Goal: Use online tool/utility: Utilize a website feature to perform a specific function

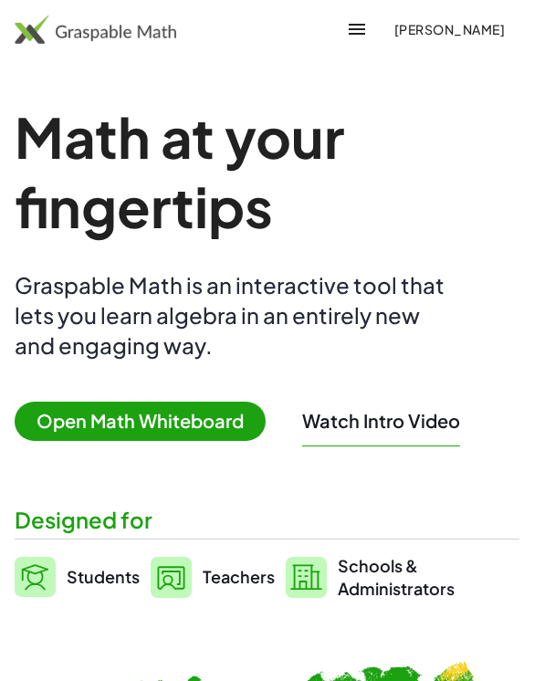
click at [184, 401] on span "Open Math Whiteboard" at bounding box center [140, 420] width 251 height 39
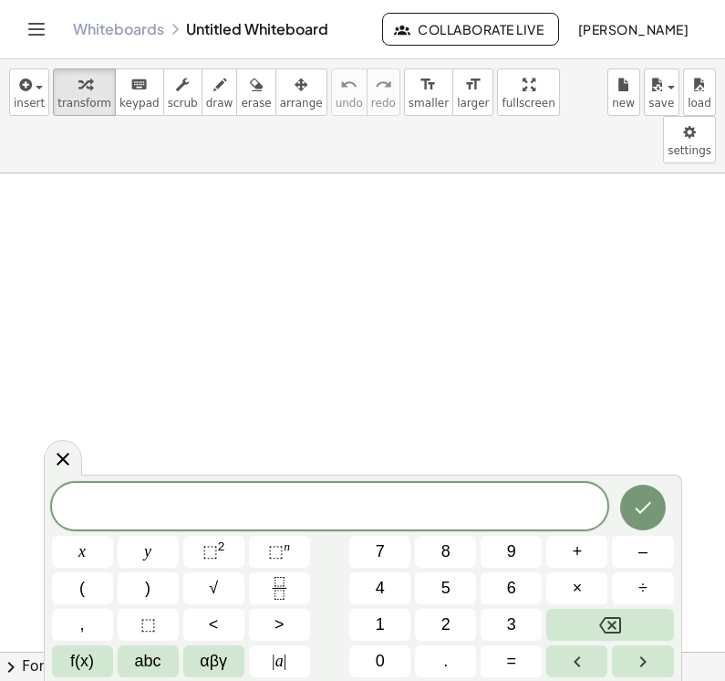
click at [154, 33] on link "Whiteboards" at bounding box center [118, 29] width 91 height 18
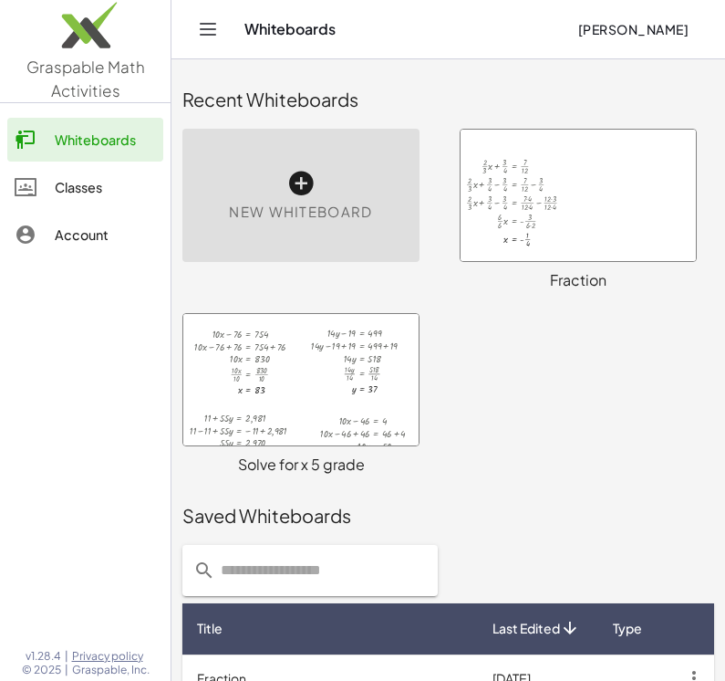
click at [383, 441] on div at bounding box center [300, 379] width 235 height 131
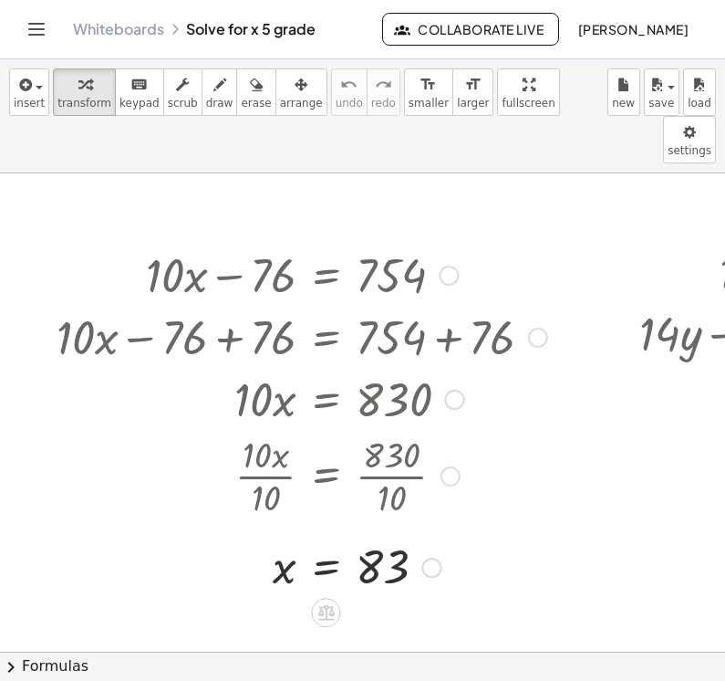
click at [36, 33] on icon "Toggle navigation" at bounding box center [37, 29] width 22 height 22
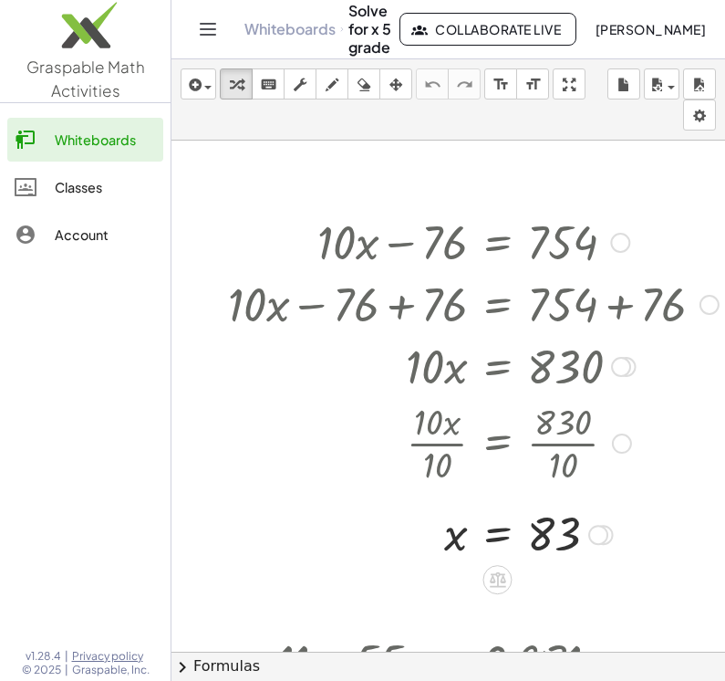
click at [89, 140] on div "Whiteboards" at bounding box center [105, 140] width 101 height 22
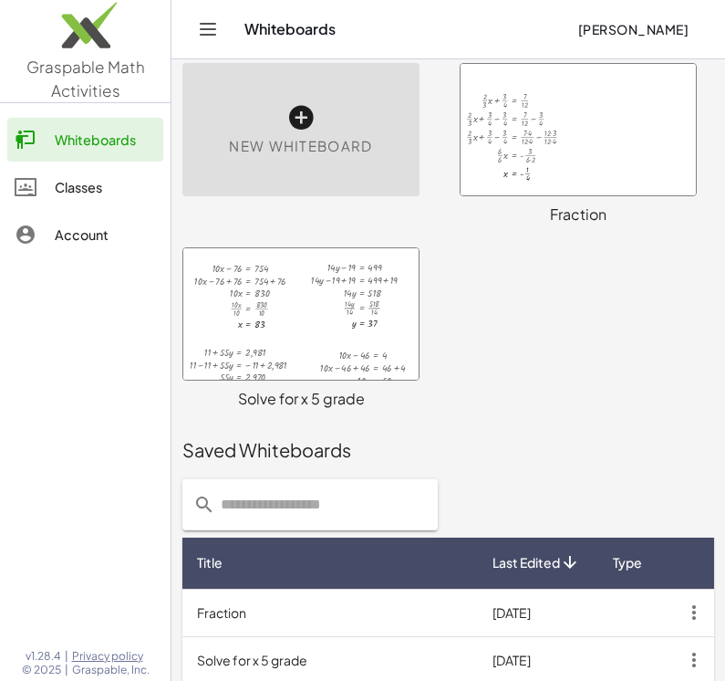
scroll to position [109, 0]
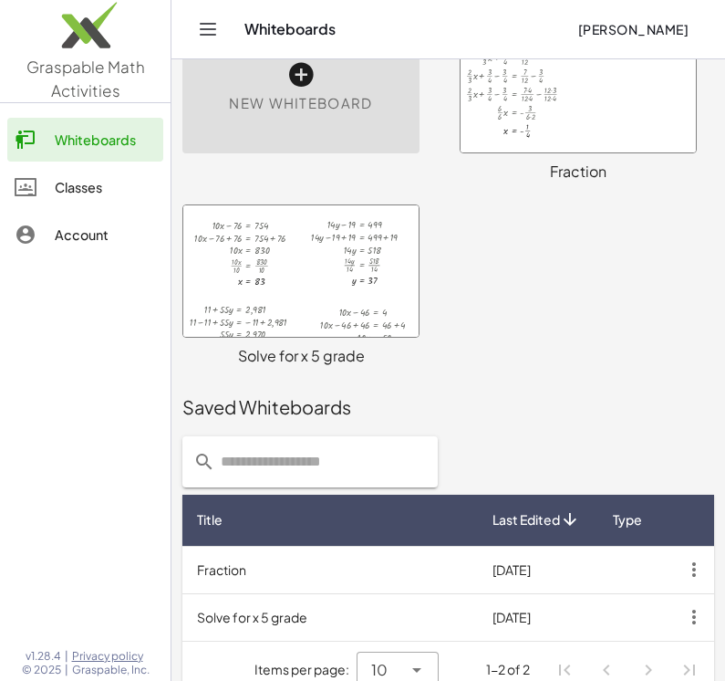
click at [533, 618] on icon "button" at bounding box center [694, 616] width 33 height 33
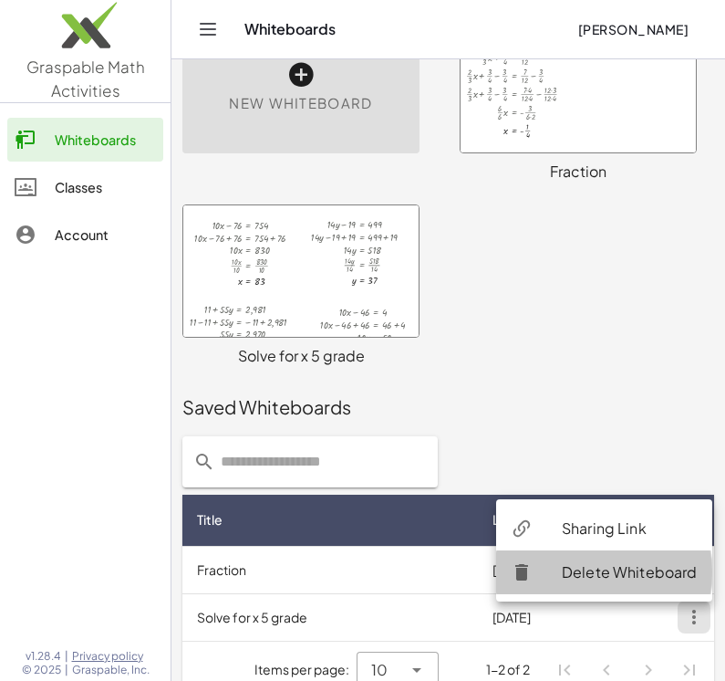
click at [533, 572] on div "Delete Whiteboard" at bounding box center [630, 572] width 136 height 22
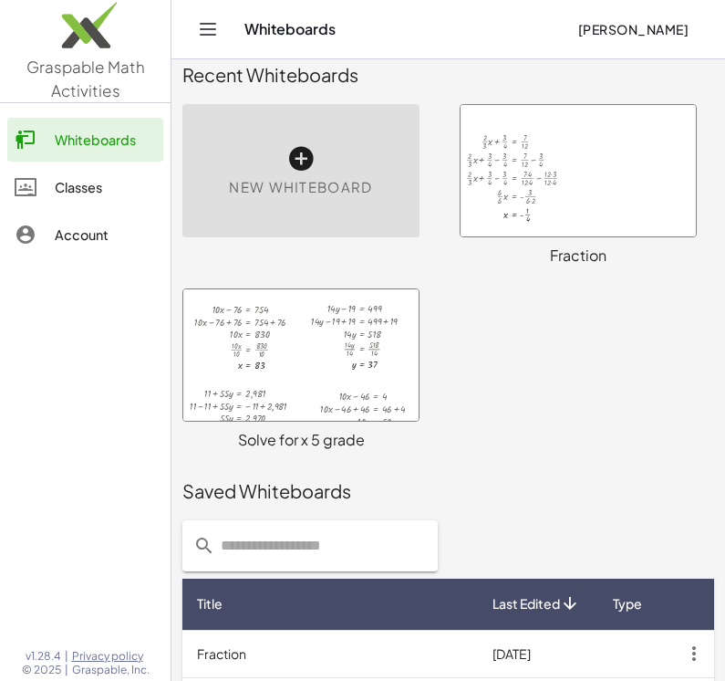
scroll to position [0, 0]
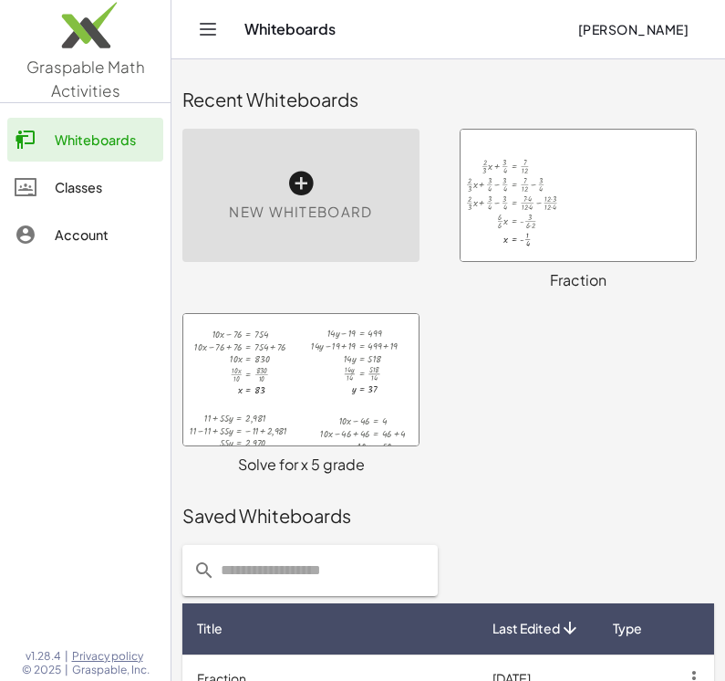
click at [533, 226] on div at bounding box center [578, 195] width 235 height 131
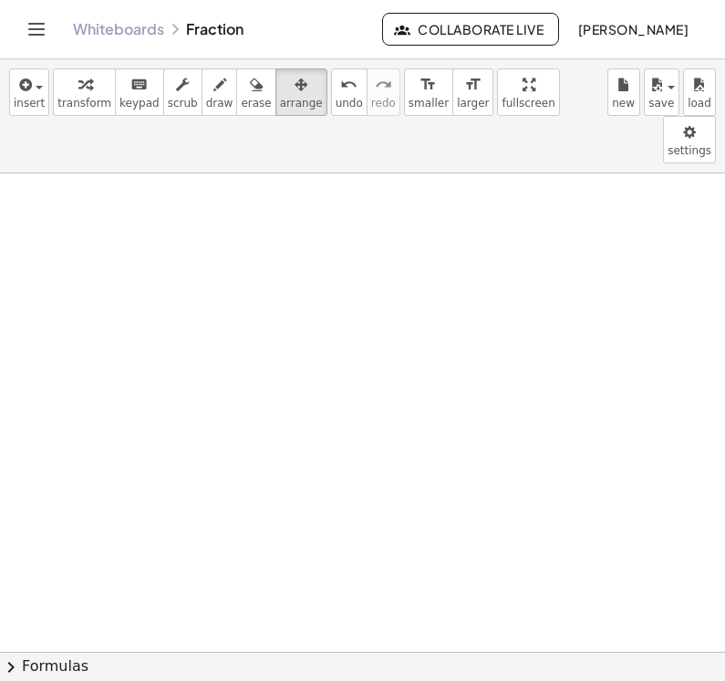
scroll to position [708, 0]
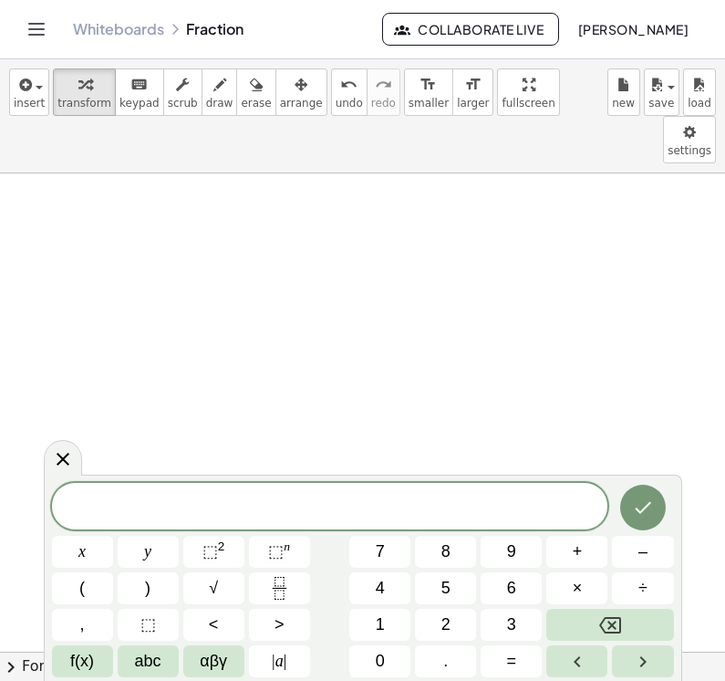
click at [454, 630] on button "2" at bounding box center [445, 625] width 61 height 32
click at [92, 557] on button "x" at bounding box center [82, 552] width 61 height 32
click at [533, 628] on icon "Backspace" at bounding box center [610, 625] width 22 height 16
click at [287, 592] on icon "Fraction" at bounding box center [279, 588] width 23 height 23
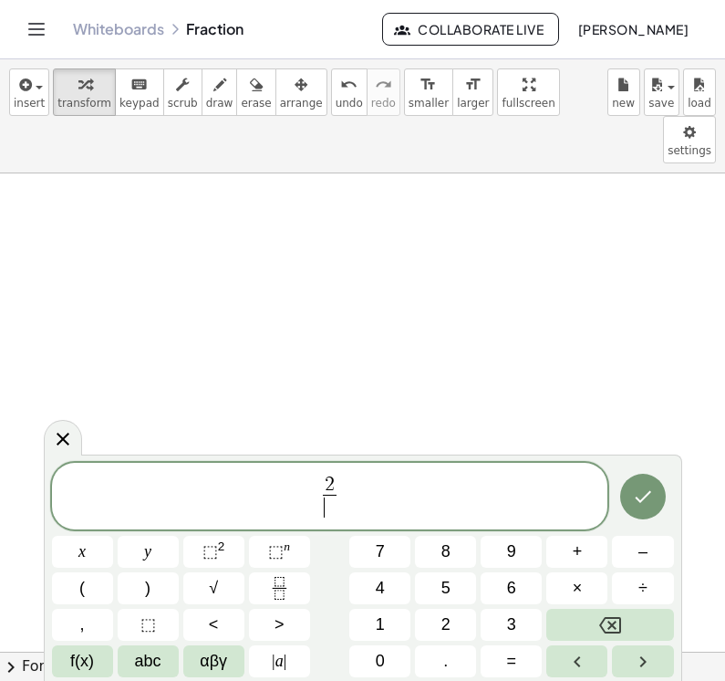
click at [452, 596] on button "5" at bounding box center [445, 588] width 61 height 32
click at [86, 550] on span "x" at bounding box center [81, 551] width 7 height 25
click at [533, 665] on icon "Right arrow" at bounding box center [643, 662] width 22 height 22
click at [533, 665] on icon "Left arrow" at bounding box center [577, 661] width 6 height 11
click at [533, 627] on button "Backspace" at bounding box center [610, 625] width 127 height 32
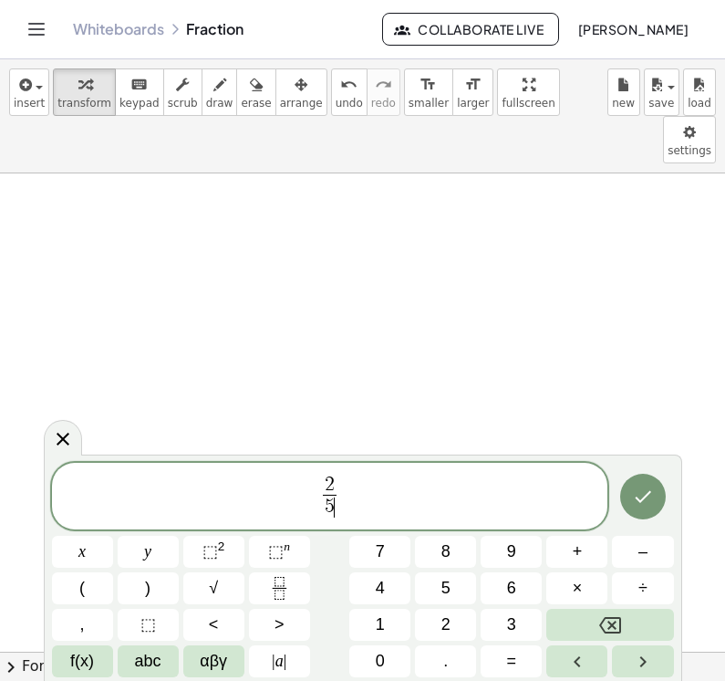
click at [533, 664] on icon "Right arrow" at bounding box center [643, 662] width 22 height 22
click at [89, 555] on button "x" at bounding box center [82, 552] width 61 height 32
click at [533, 550] on button "+" at bounding box center [577, 552] width 61 height 32
click at [456, 623] on button "2" at bounding box center [445, 625] width 61 height 32
click at [284, 565] on button "⬚ n" at bounding box center [279, 552] width 61 height 32
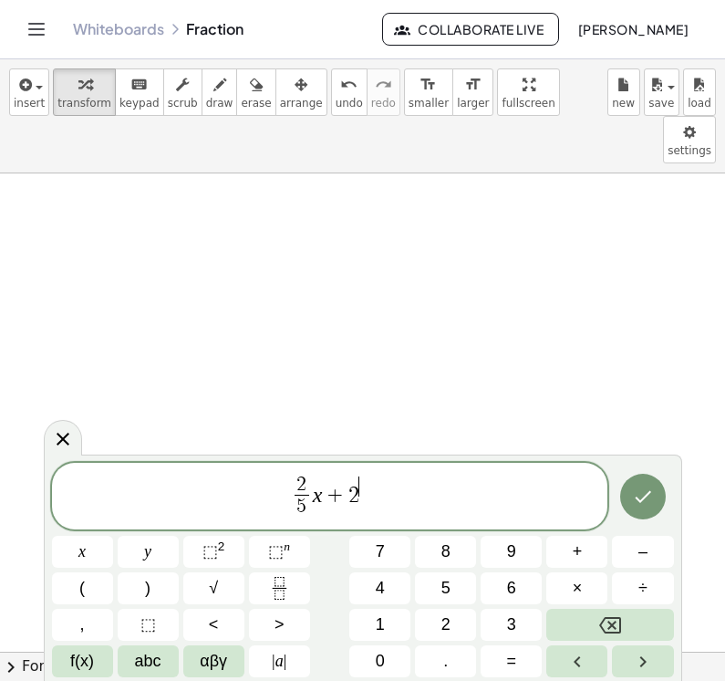
click at [355, 524] on div "2 5 ​ x + 2 ​" at bounding box center [330, 497] width 557 height 68
click at [533, 619] on button "Backspace" at bounding box center [610, 625] width 127 height 32
click at [378, 484] on span "2 5 ​ x + ​" at bounding box center [330, 498] width 557 height 48
click at [533, 634] on button "Backspace" at bounding box center [610, 625] width 127 height 32
click at [292, 586] on button "Fraction" at bounding box center [279, 588] width 61 height 32
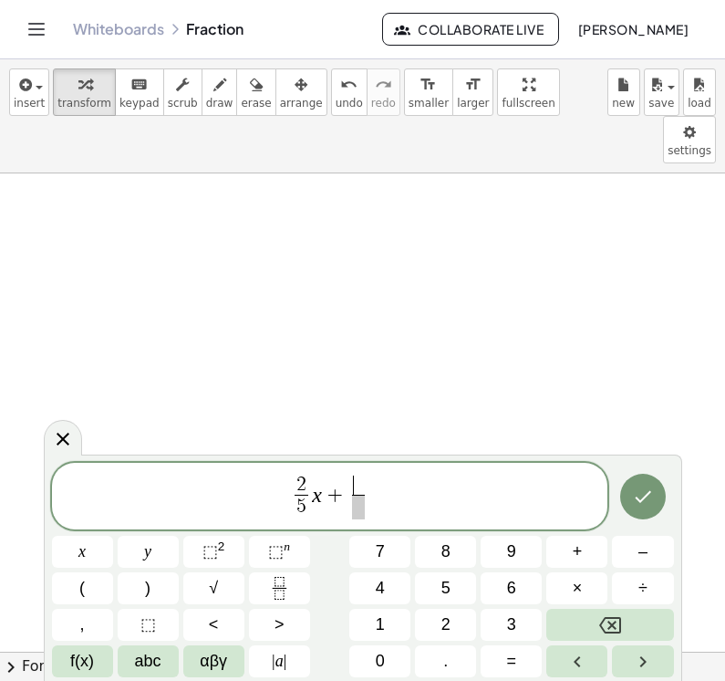
click at [464, 623] on button "2" at bounding box center [445, 625] width 61 height 32
click at [357, 508] on span at bounding box center [358, 507] width 14 height 25
click at [526, 617] on button "3" at bounding box center [511, 625] width 61 height 32
click at [533, 665] on icon "Right arrow" at bounding box center [643, 662] width 22 height 22
click at [508, 663] on span "=" at bounding box center [512, 661] width 10 height 25
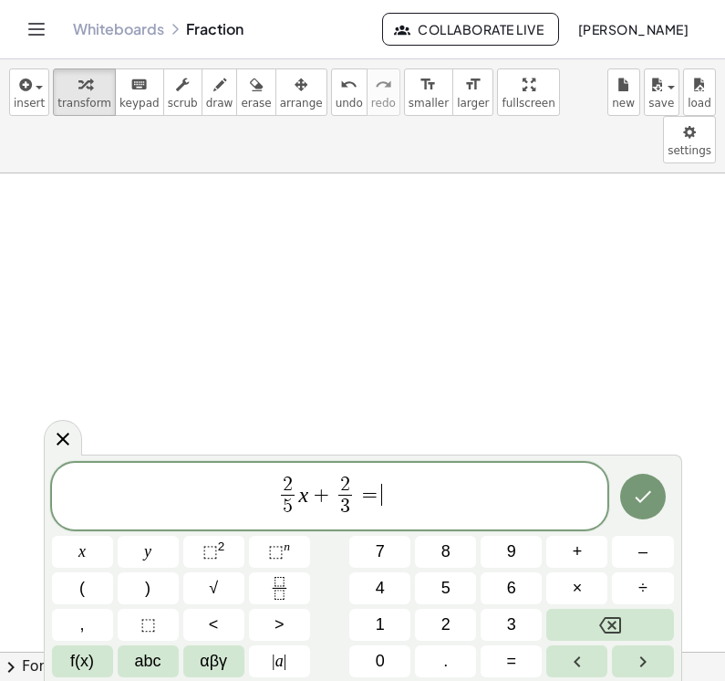
click at [457, 544] on button "8" at bounding box center [445, 552] width 61 height 32
click at [302, 575] on button "Fraction" at bounding box center [279, 588] width 61 height 32
click at [513, 628] on span "3" at bounding box center [511, 624] width 9 height 25
click at [533, 498] on button "Done" at bounding box center [643, 497] width 46 height 46
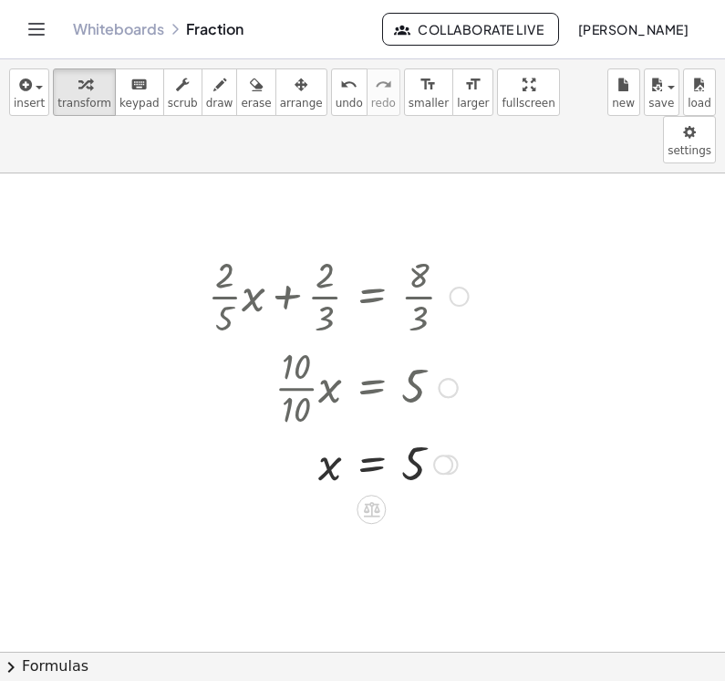
scroll to position [784, 0]
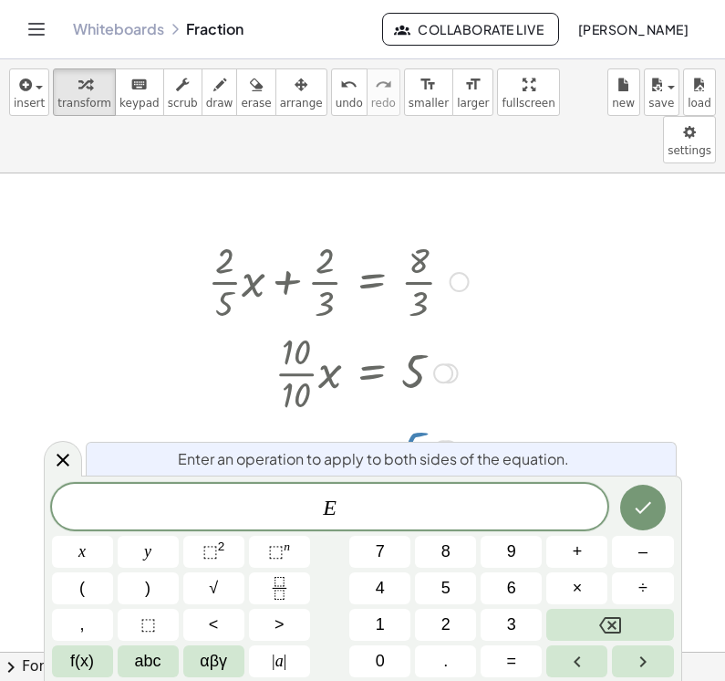
click at [58, 460] on icon at bounding box center [63, 460] width 22 height 22
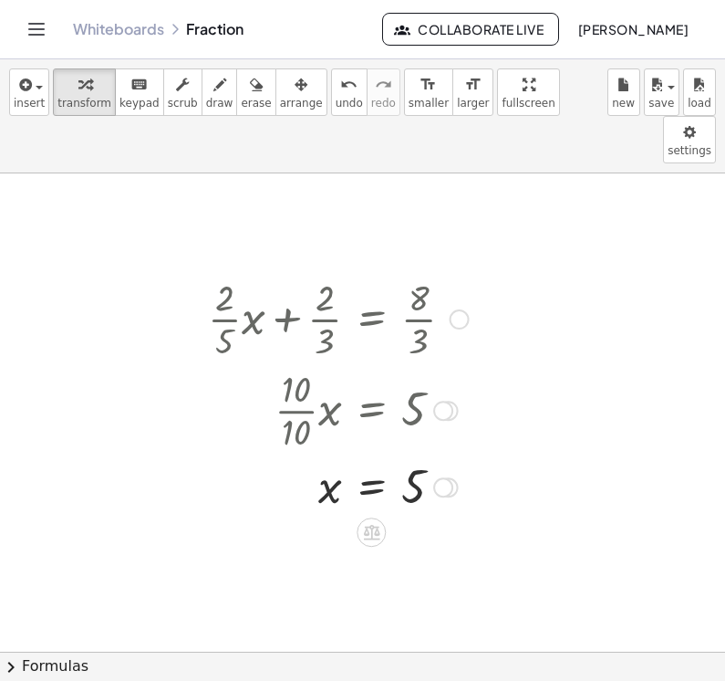
scroll to position [747, 0]
click at [377, 362] on div at bounding box center [324, 407] width 307 height 91
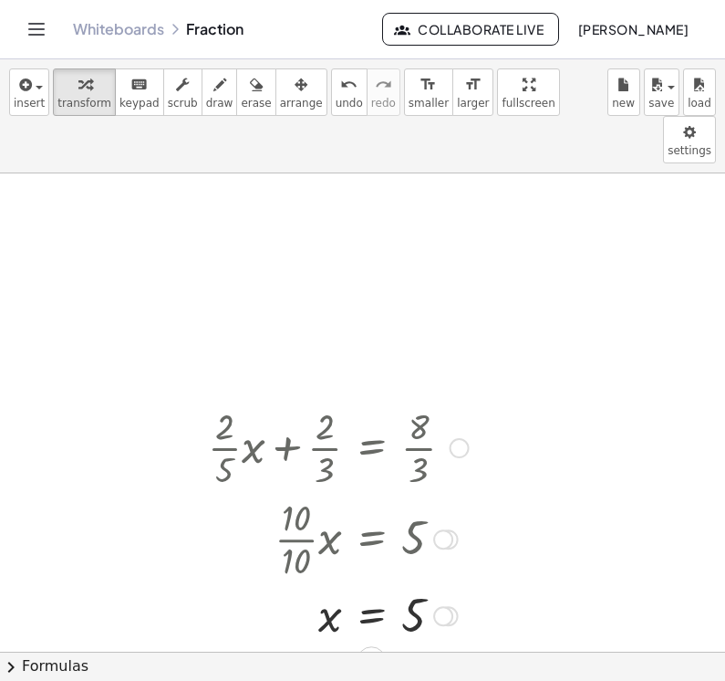
scroll to position [619, 0]
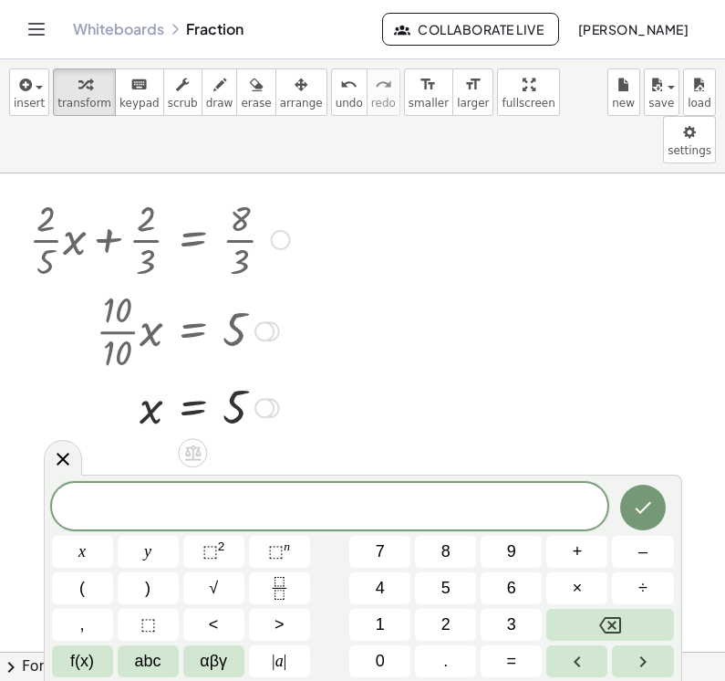
click at [384, 622] on span "1" at bounding box center [380, 624] width 9 height 25
click at [287, 583] on icon "Fraction" at bounding box center [279, 588] width 23 height 23
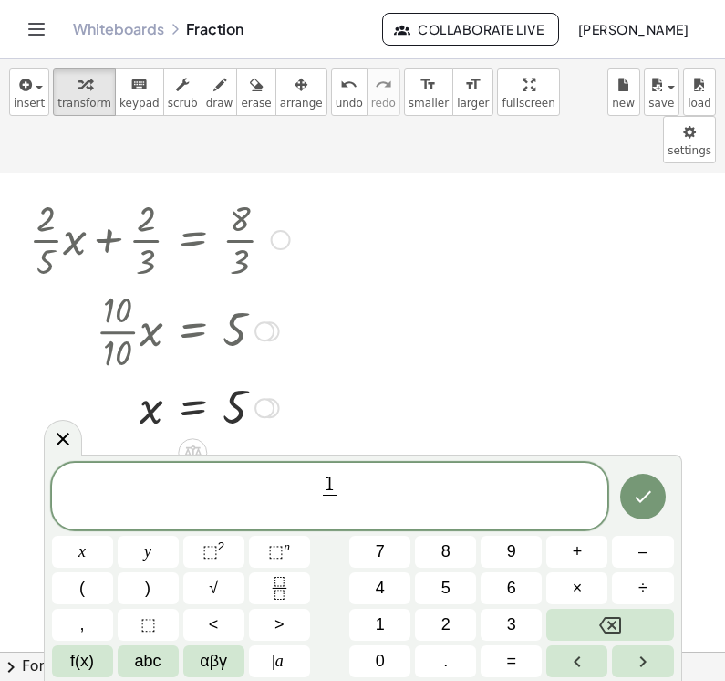
click at [518, 610] on button "3" at bounding box center [511, 625] width 61 height 32
click at [533, 670] on icon "Right arrow" at bounding box center [643, 662] width 22 height 22
click at [533, 582] on span "×" at bounding box center [578, 588] width 10 height 25
click at [533, 620] on button "Backspace" at bounding box center [610, 625] width 127 height 32
click at [101, 557] on button "x" at bounding box center [82, 552] width 61 height 32
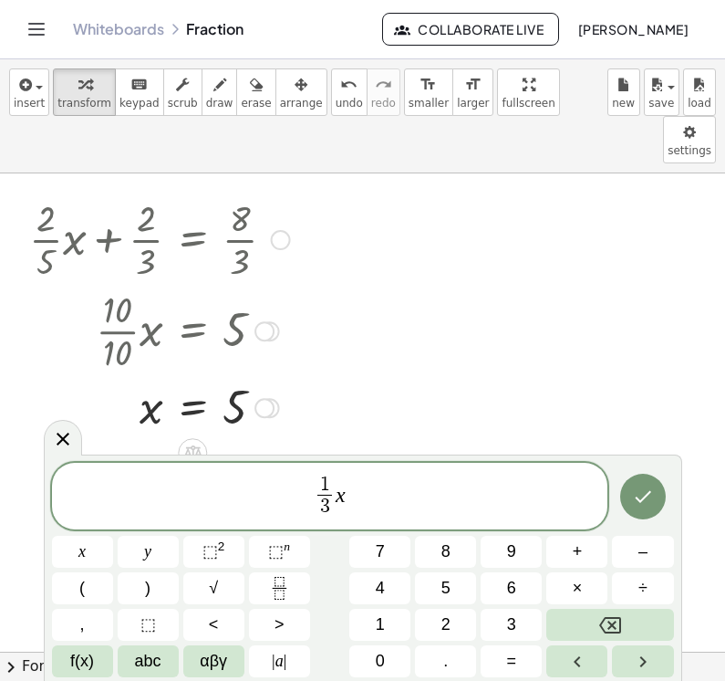
click at [533, 666] on icon "Right arrow" at bounding box center [643, 662] width 22 height 22
click at [533, 555] on span "–" at bounding box center [643, 551] width 9 height 25
click at [505, 552] on button "9" at bounding box center [511, 552] width 61 height 32
click at [292, 582] on button "Fraction" at bounding box center [279, 588] width 61 height 32
click at [456, 632] on button "2" at bounding box center [445, 625] width 61 height 32
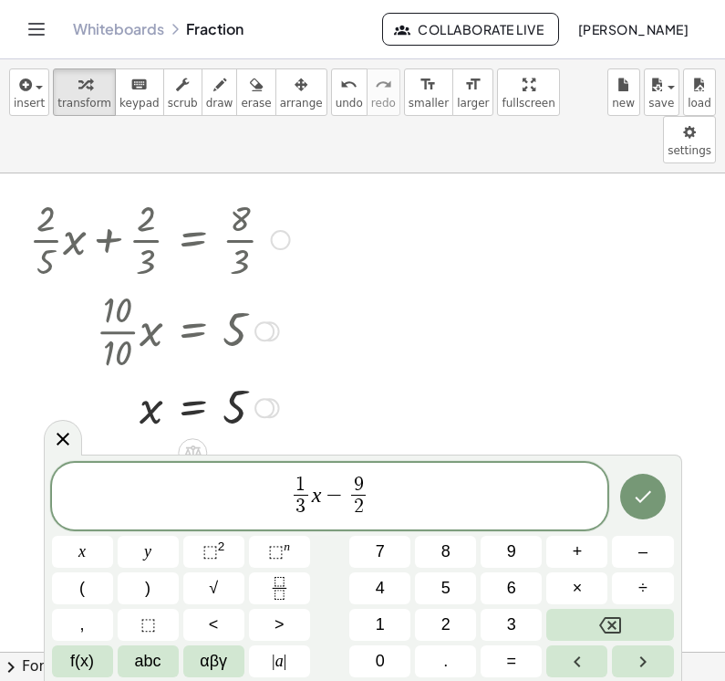
click at [533, 659] on icon "Right arrow" at bounding box center [643, 662] width 22 height 22
click at [522, 663] on button "=" at bounding box center [511, 661] width 61 height 32
click at [516, 549] on span "9" at bounding box center [511, 551] width 9 height 25
click at [294, 585] on button "Fraction" at bounding box center [279, 588] width 61 height 32
click at [454, 628] on button "2" at bounding box center [445, 625] width 61 height 32
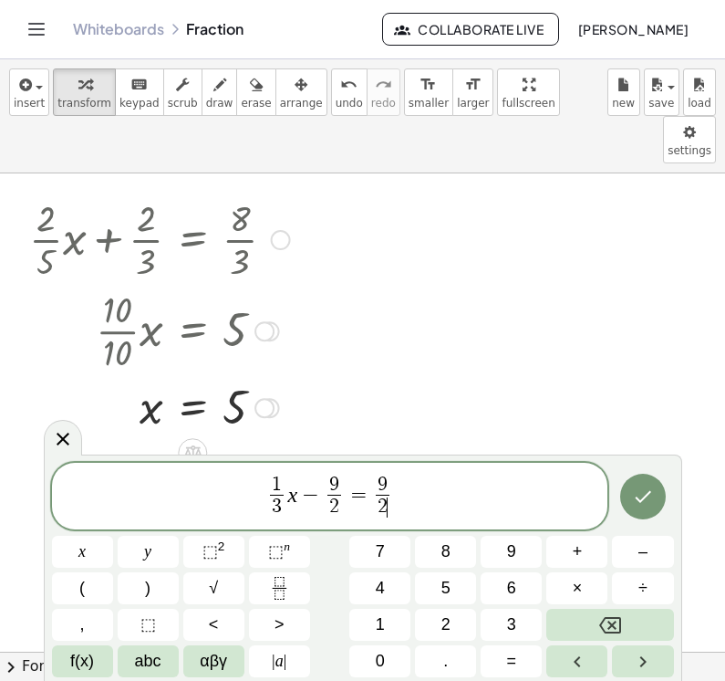
click at [533, 499] on icon "Done" at bounding box center [643, 496] width 22 height 22
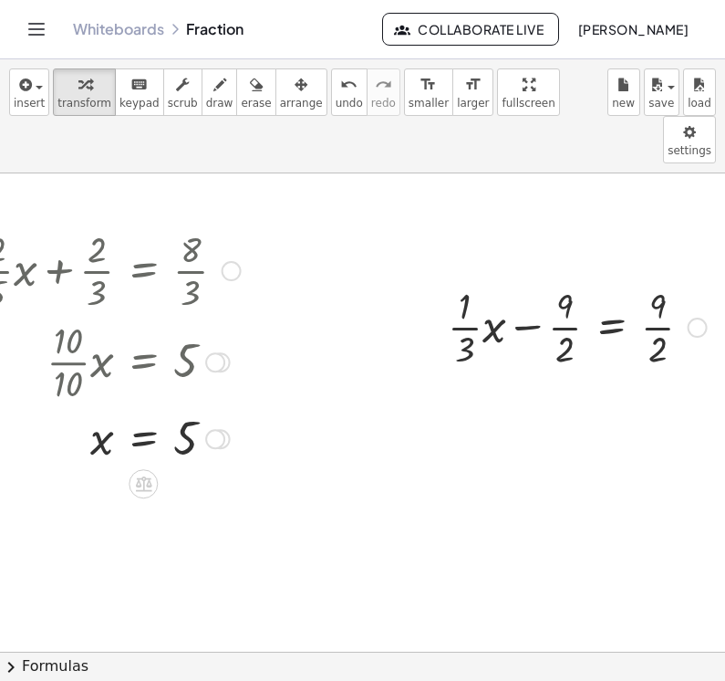
scroll to position [583, 49]
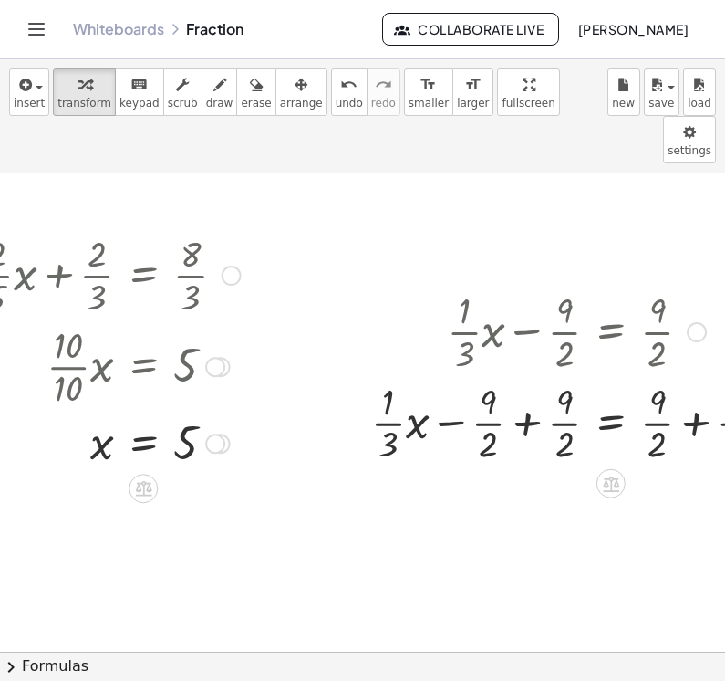
click at [533, 305] on div at bounding box center [577, 330] width 430 height 91
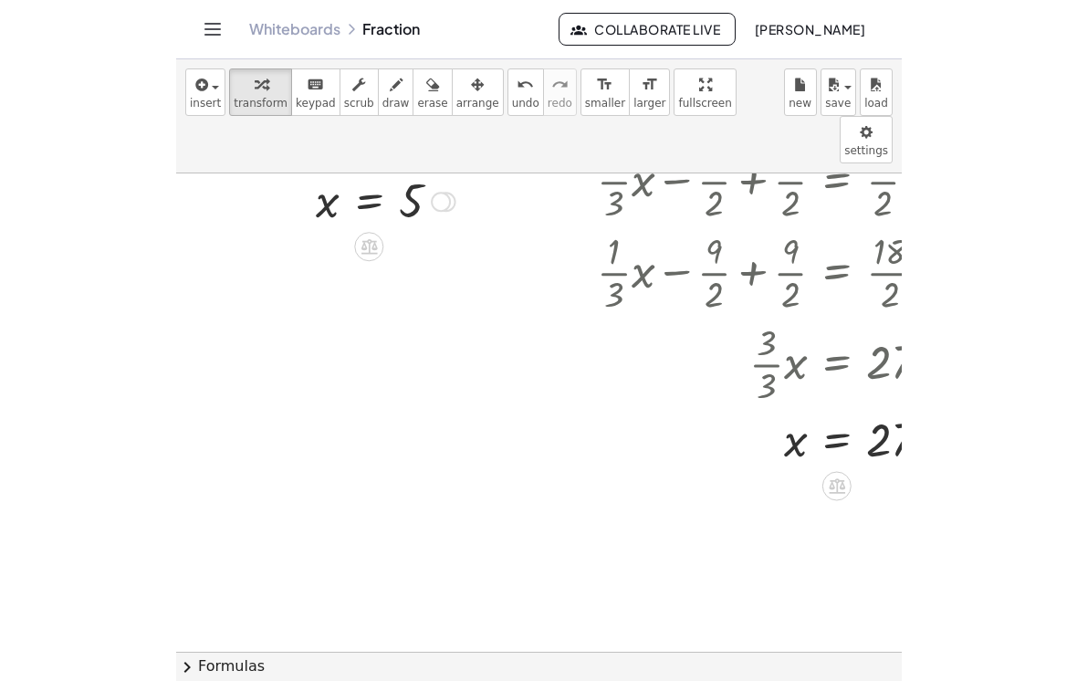
scroll to position [823, 0]
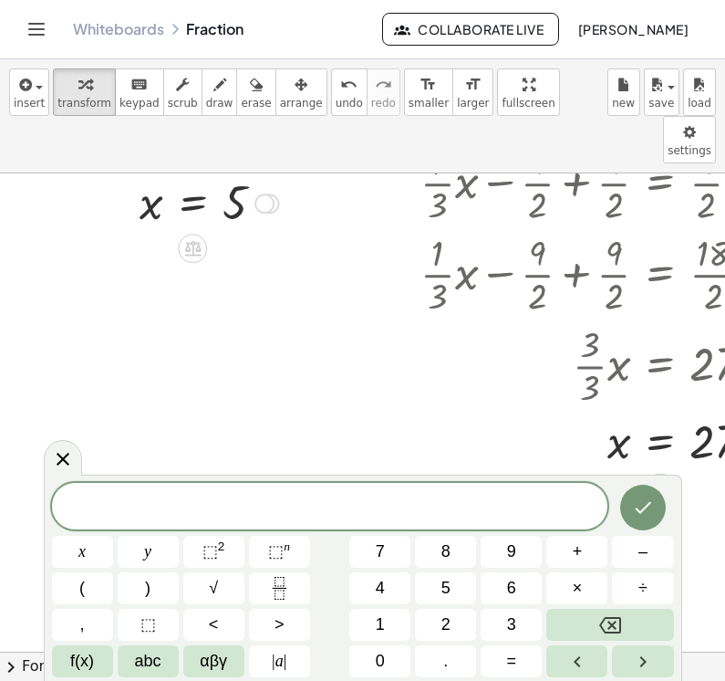
click at [512, 630] on span "3" at bounding box center [511, 624] width 9 height 25
click at [285, 585] on icon "Fraction" at bounding box center [279, 588] width 23 height 23
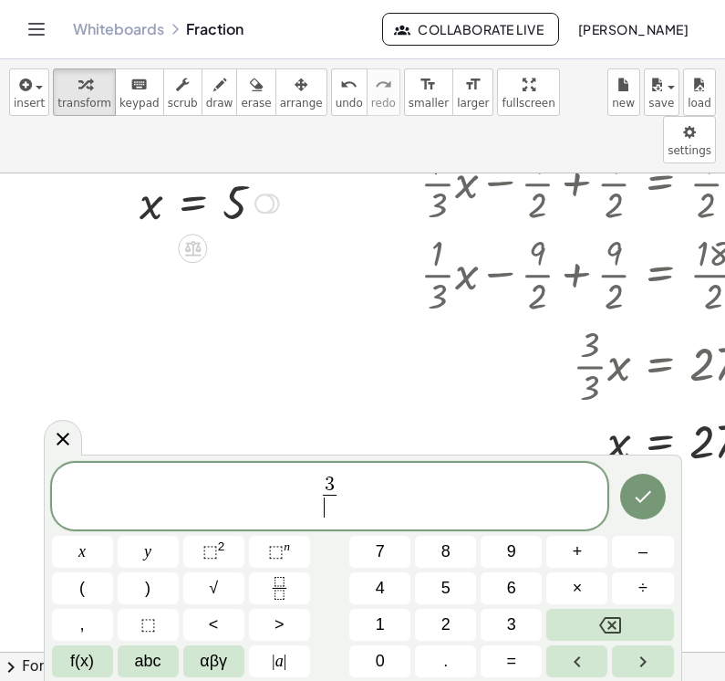
click at [459, 594] on button "5" at bounding box center [445, 588] width 61 height 32
click at [411, 505] on span "3 5 ​ ​" at bounding box center [330, 498] width 557 height 48
click at [92, 556] on button "x" at bounding box center [82, 552] width 61 height 32
click at [533, 549] on button "–" at bounding box center [642, 552] width 61 height 32
click at [447, 626] on span "2" at bounding box center [446, 624] width 9 height 25
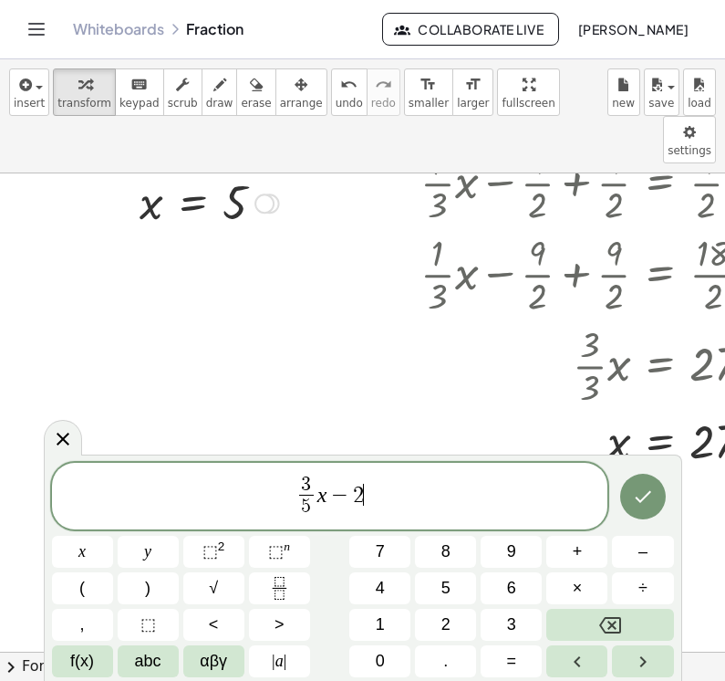
click at [296, 567] on button "⬚ n" at bounding box center [279, 552] width 61 height 32
